Goal: Navigation & Orientation: Find specific page/section

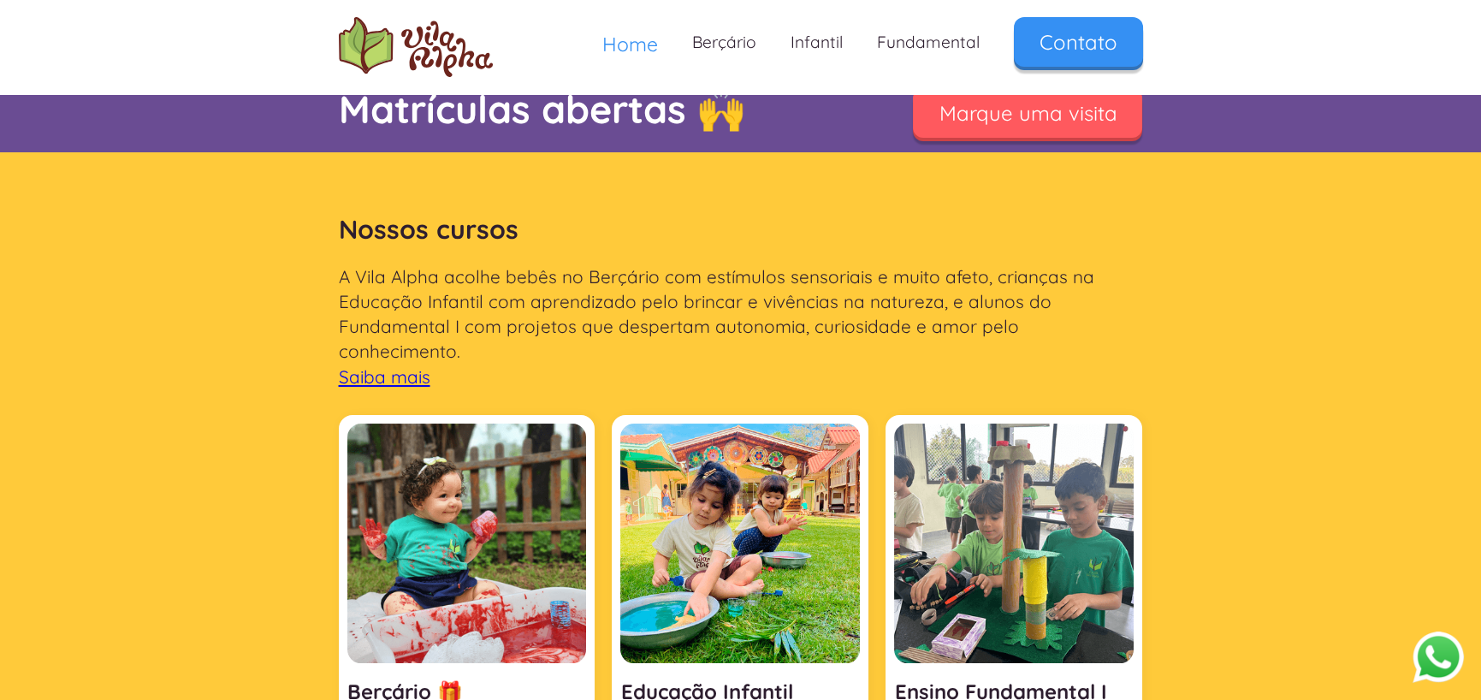
scroll to position [428, 0]
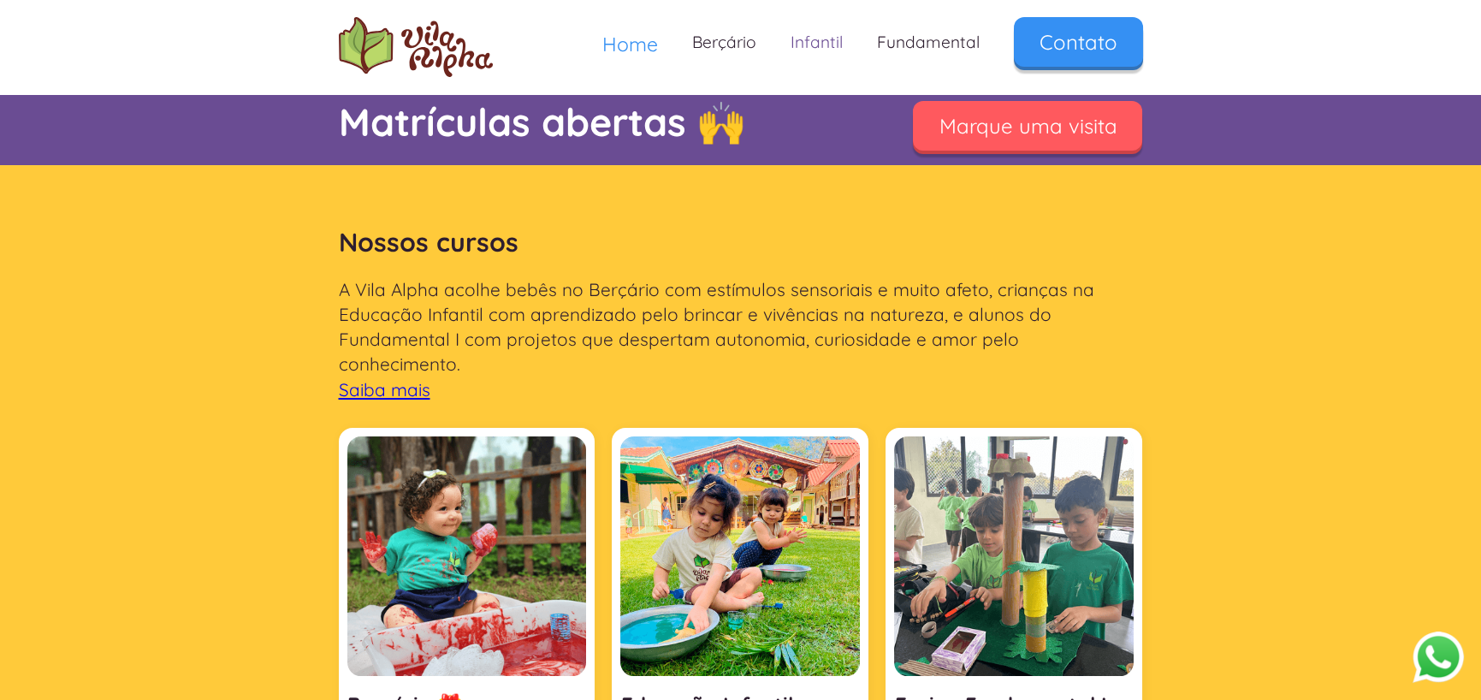
click at [807, 41] on link "Infantil" at bounding box center [816, 42] width 86 height 50
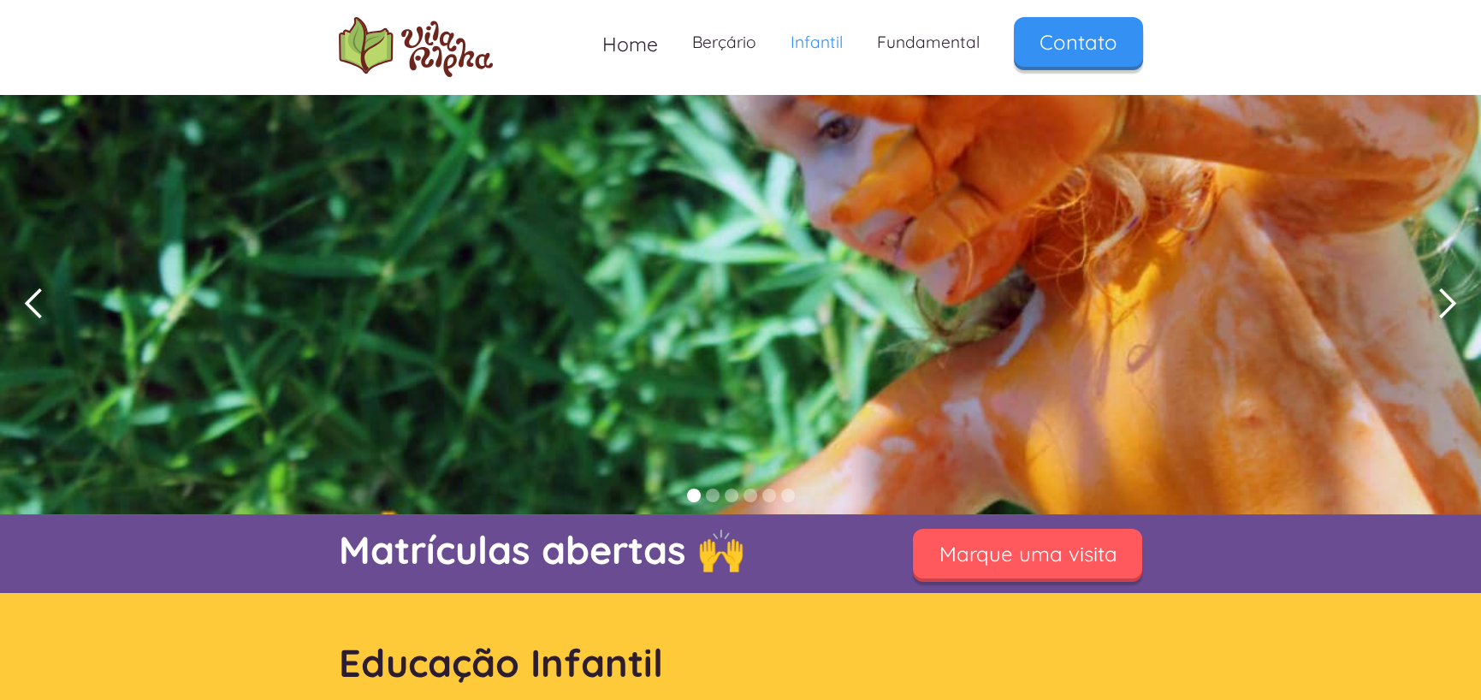
click at [361, 47] on img "home" at bounding box center [416, 47] width 154 height 60
